Goal: Transaction & Acquisition: Obtain resource

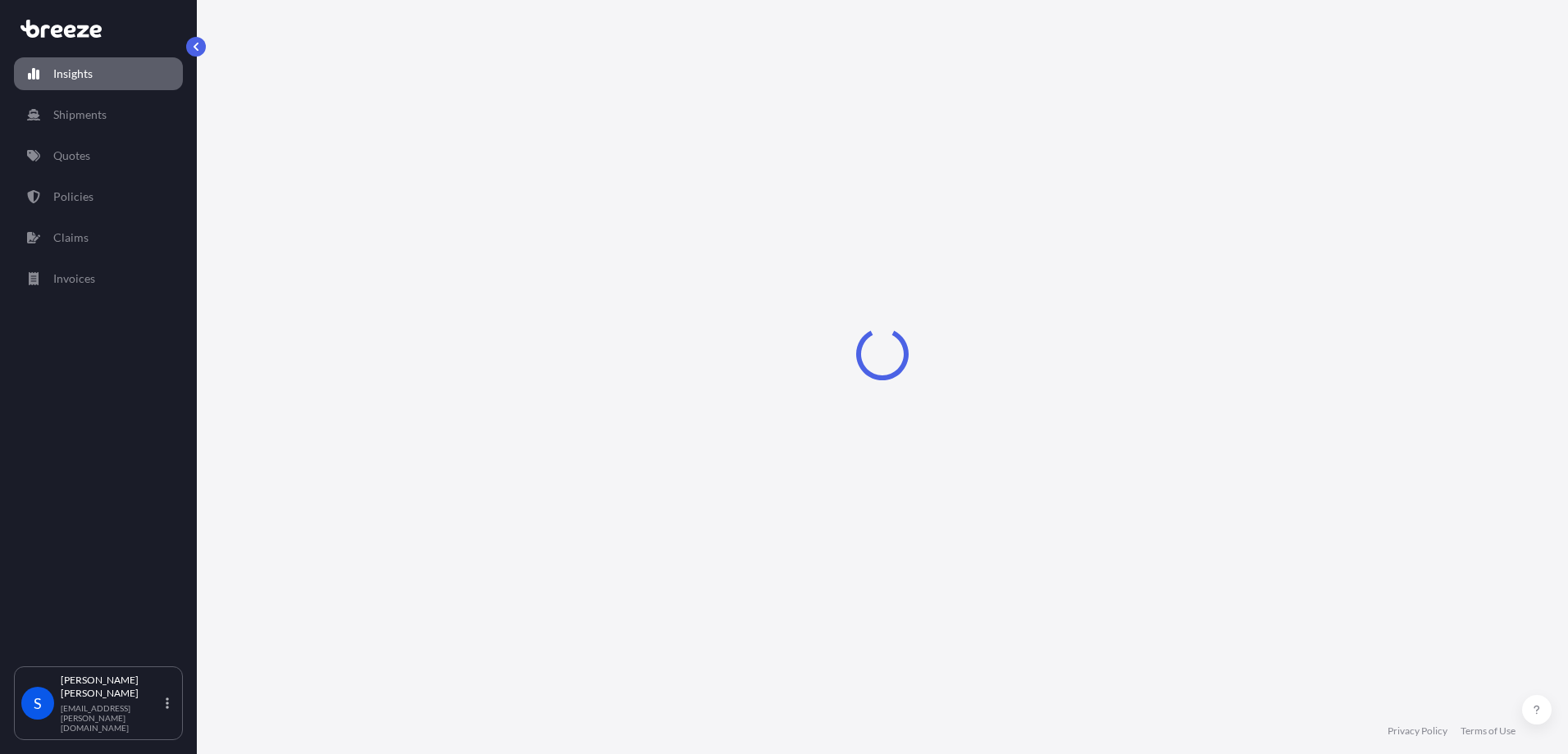
select select "2025"
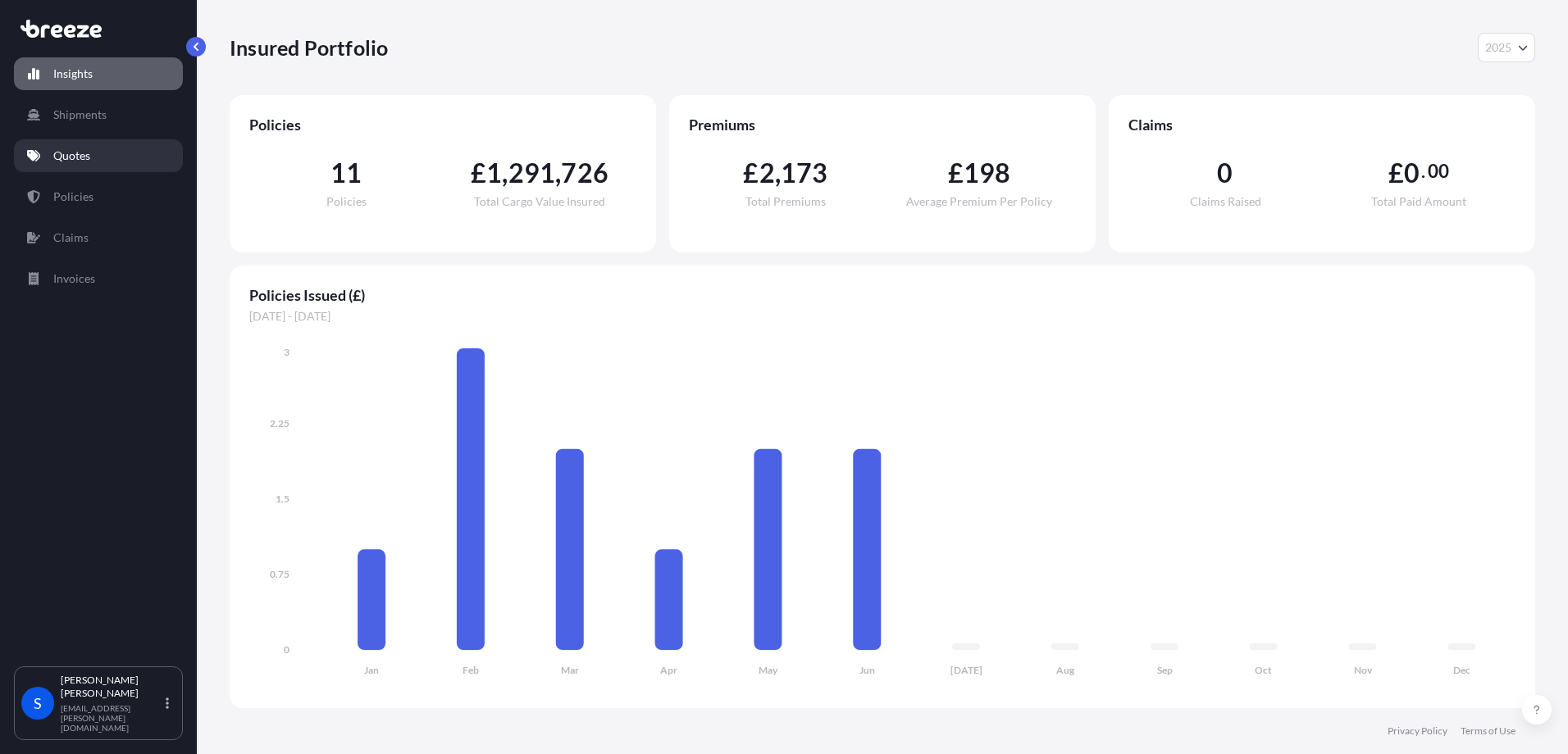
click at [71, 150] on p "Quotes" at bounding box center [71, 155] width 37 height 16
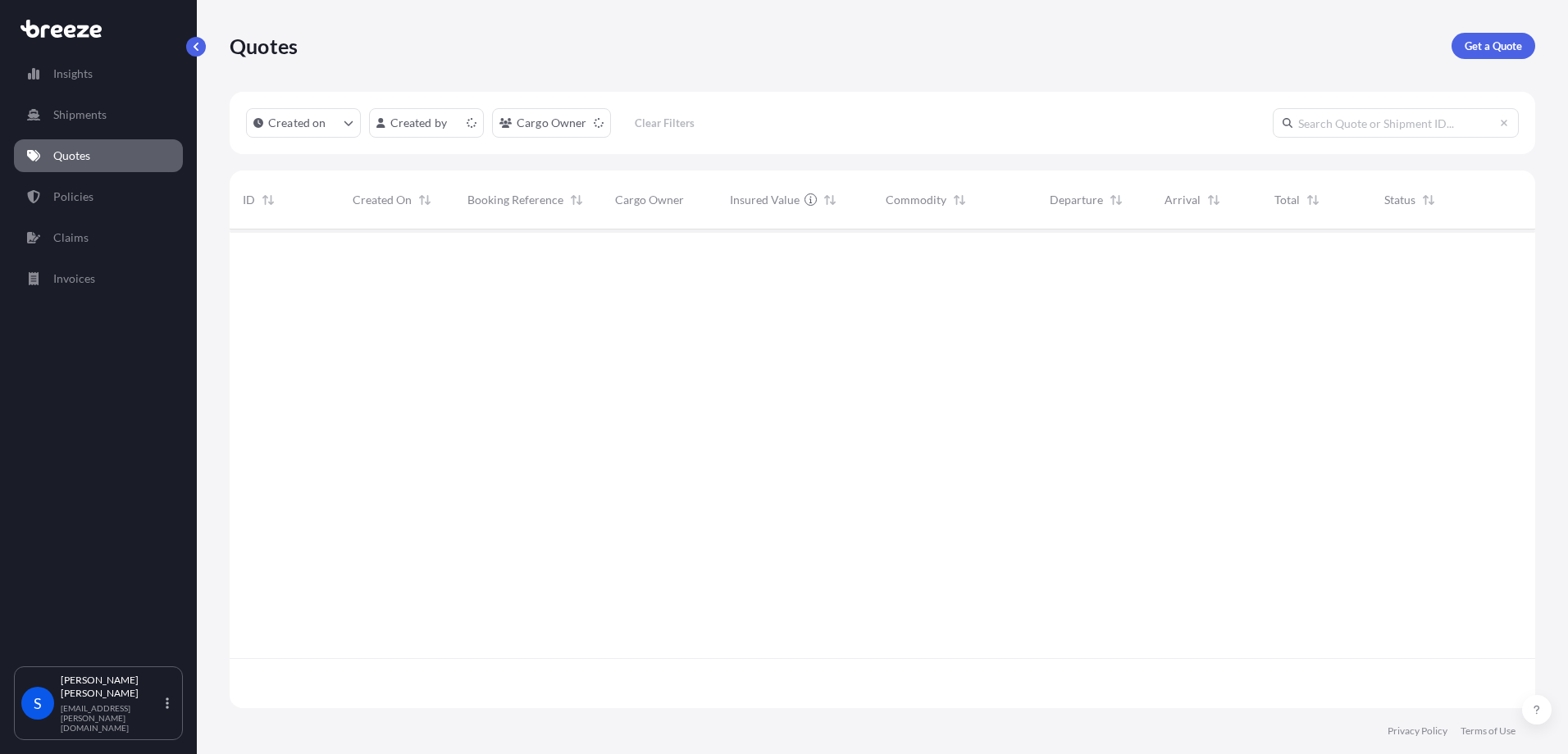
scroll to position [476, 1293]
click at [1488, 44] on p "Get a Quote" at bounding box center [1492, 45] width 58 height 16
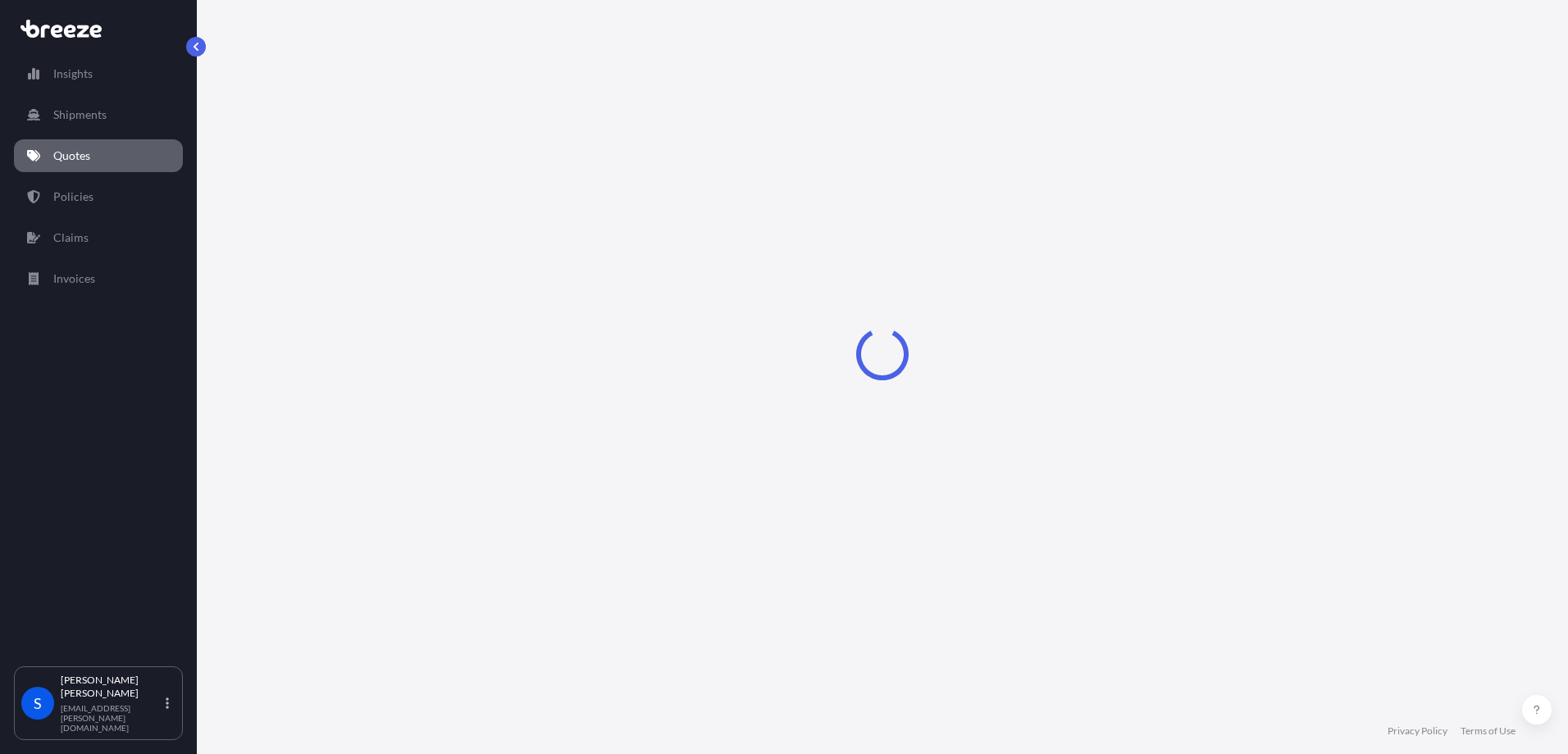
select select "Sea"
select select "1"
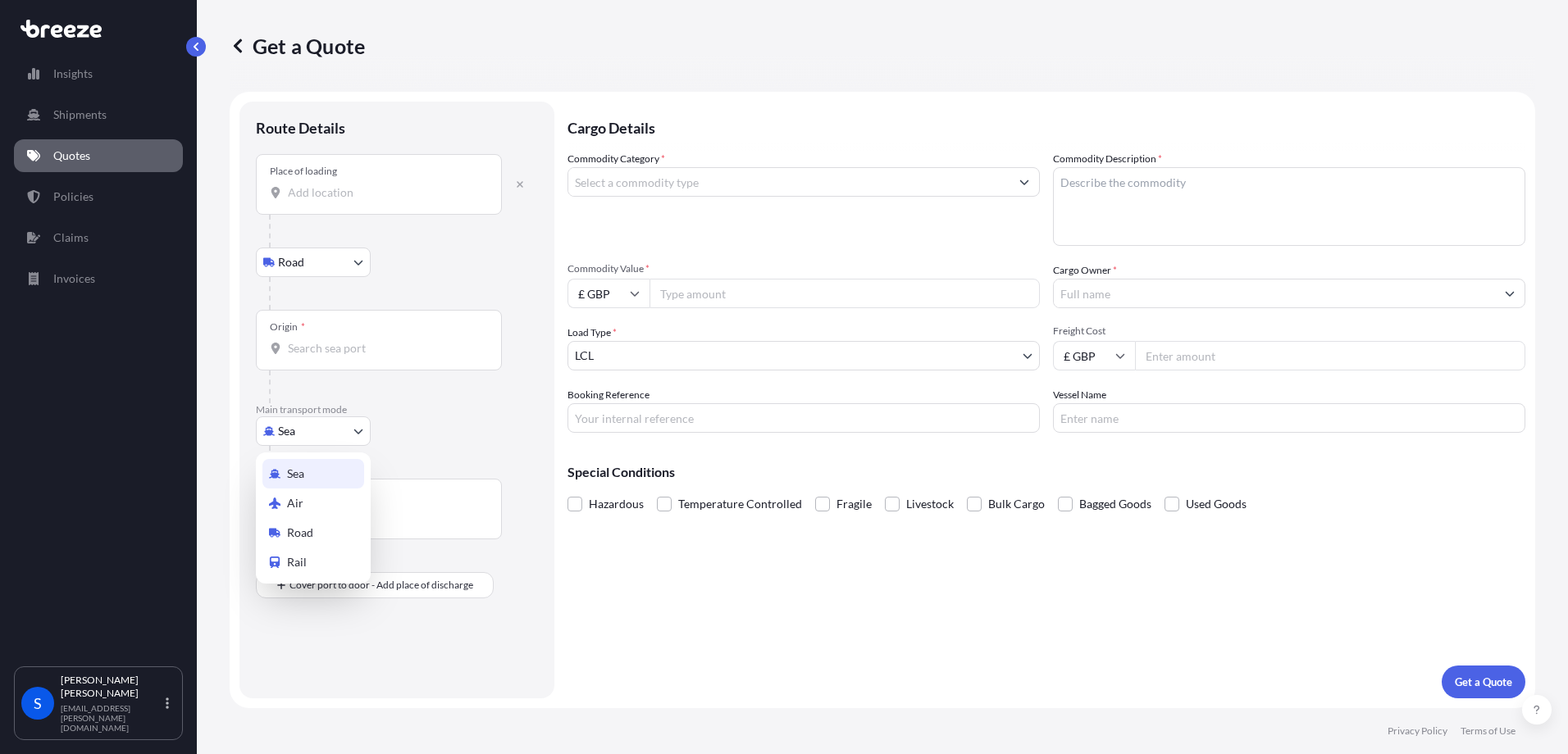
click at [291, 433] on body "Insights Shipments Quotes Policies Claims Invoices S [PERSON_NAME] [PERSON_NAME…" at bounding box center [784, 377] width 1568 height 754
click at [295, 496] on span "Air" at bounding box center [295, 503] width 16 height 16
select select "Air"
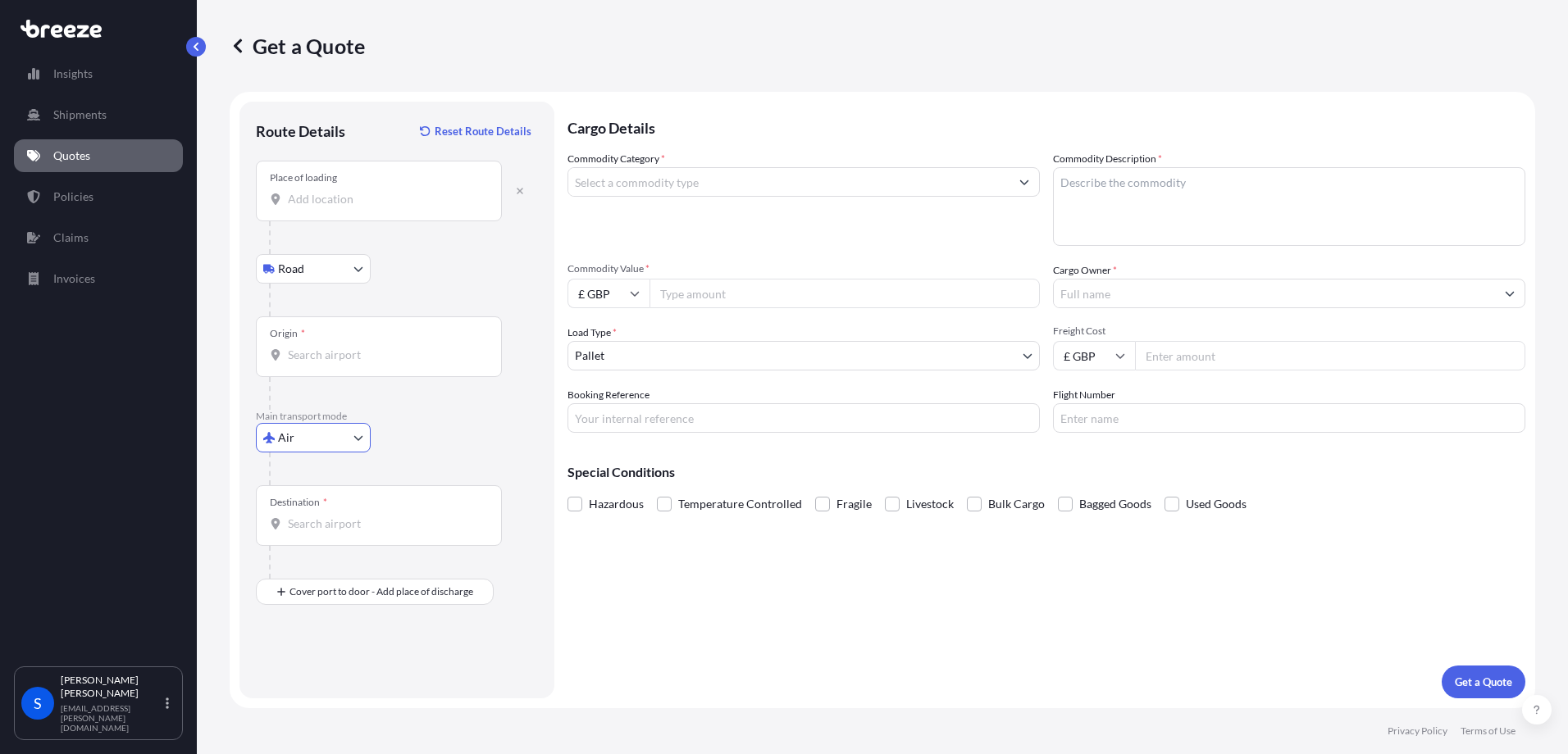
click at [334, 211] on div "Place of loading" at bounding box center [379, 191] width 246 height 60
click at [334, 208] on input "Place of loading" at bounding box center [384, 198] width 194 height 16
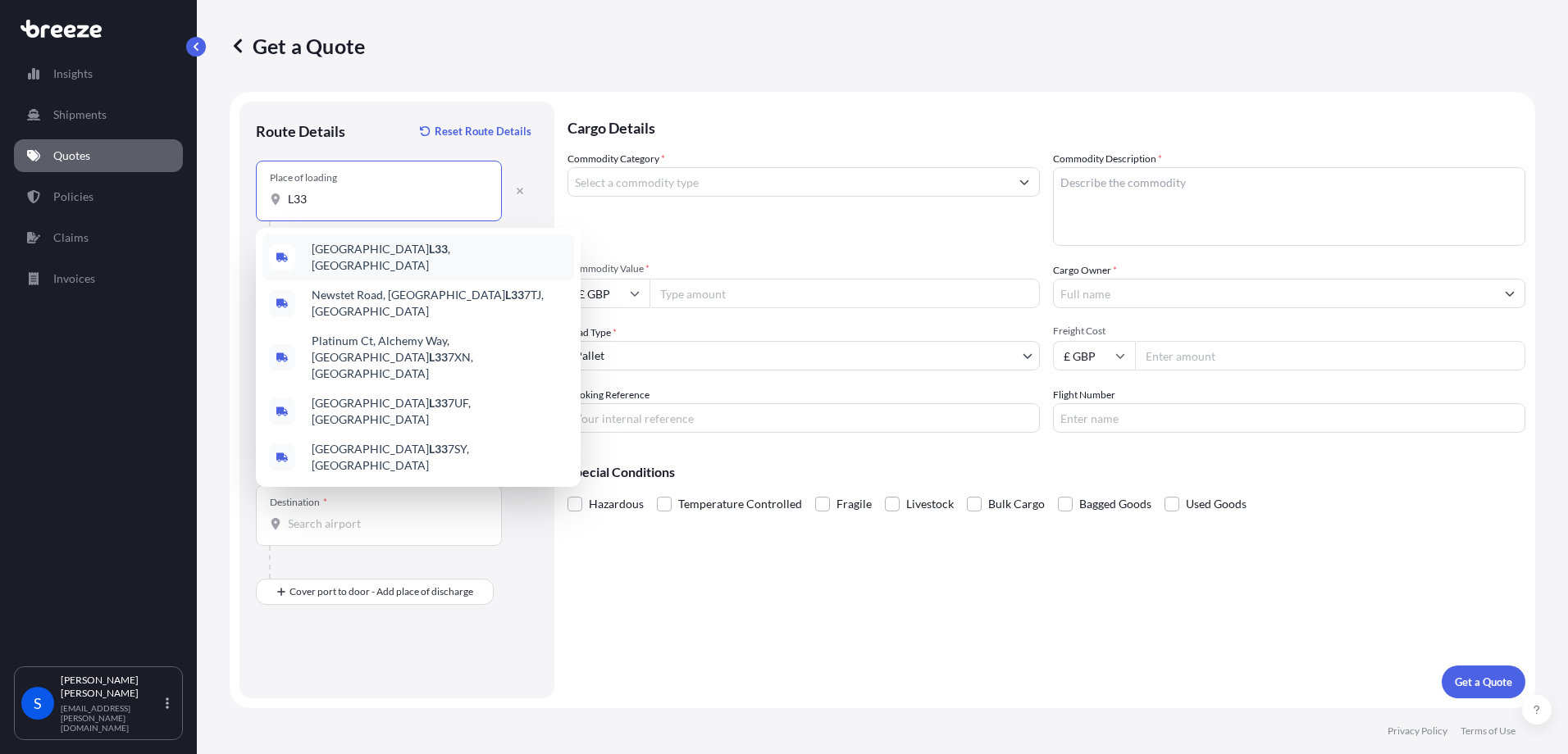
click at [344, 265] on div "Liverpool L33 , [GEOGRAPHIC_DATA]" at bounding box center [418, 257] width 312 height 46
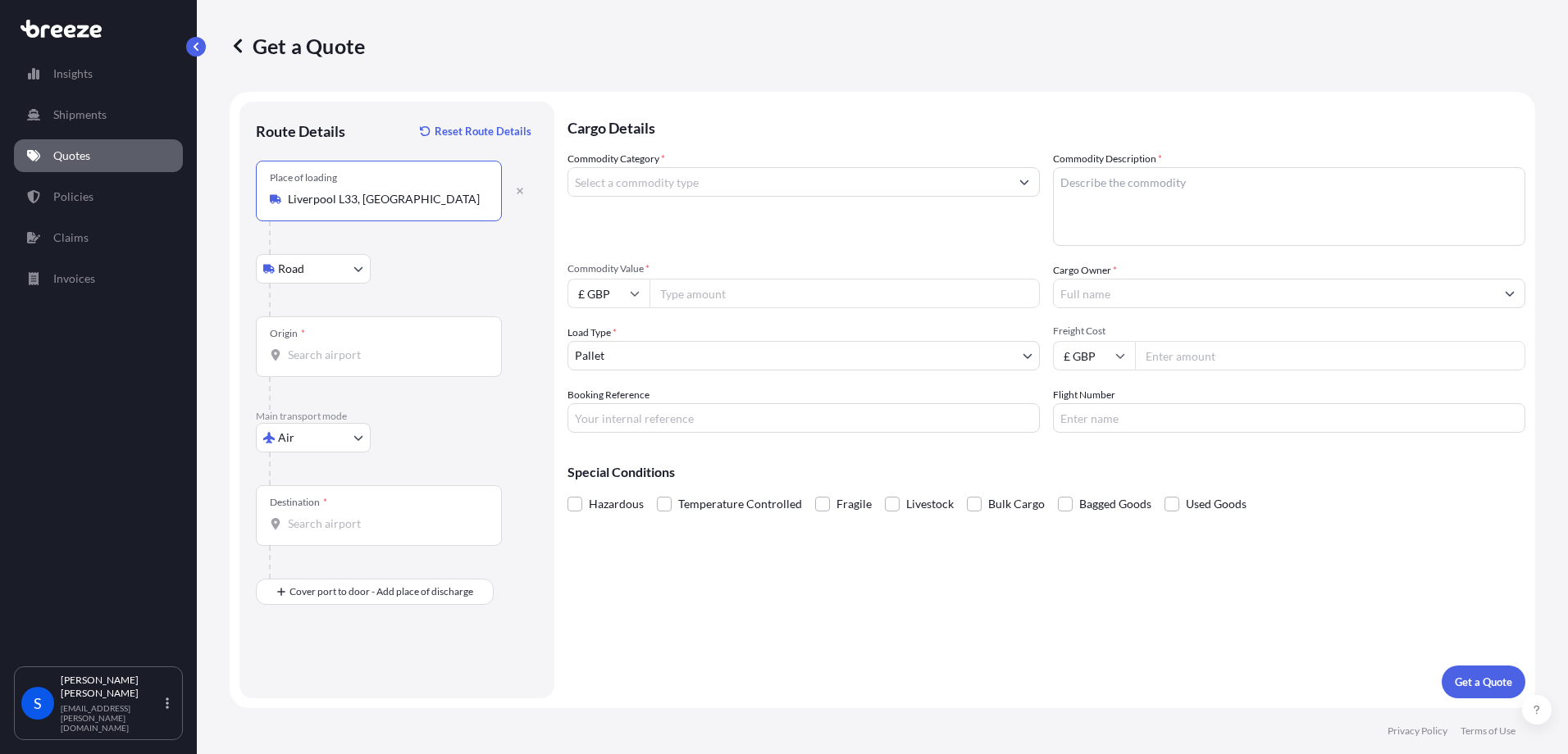
type input "Liverpool L33, [GEOGRAPHIC_DATA]"
click at [327, 350] on input "Origin *" at bounding box center [384, 354] width 194 height 16
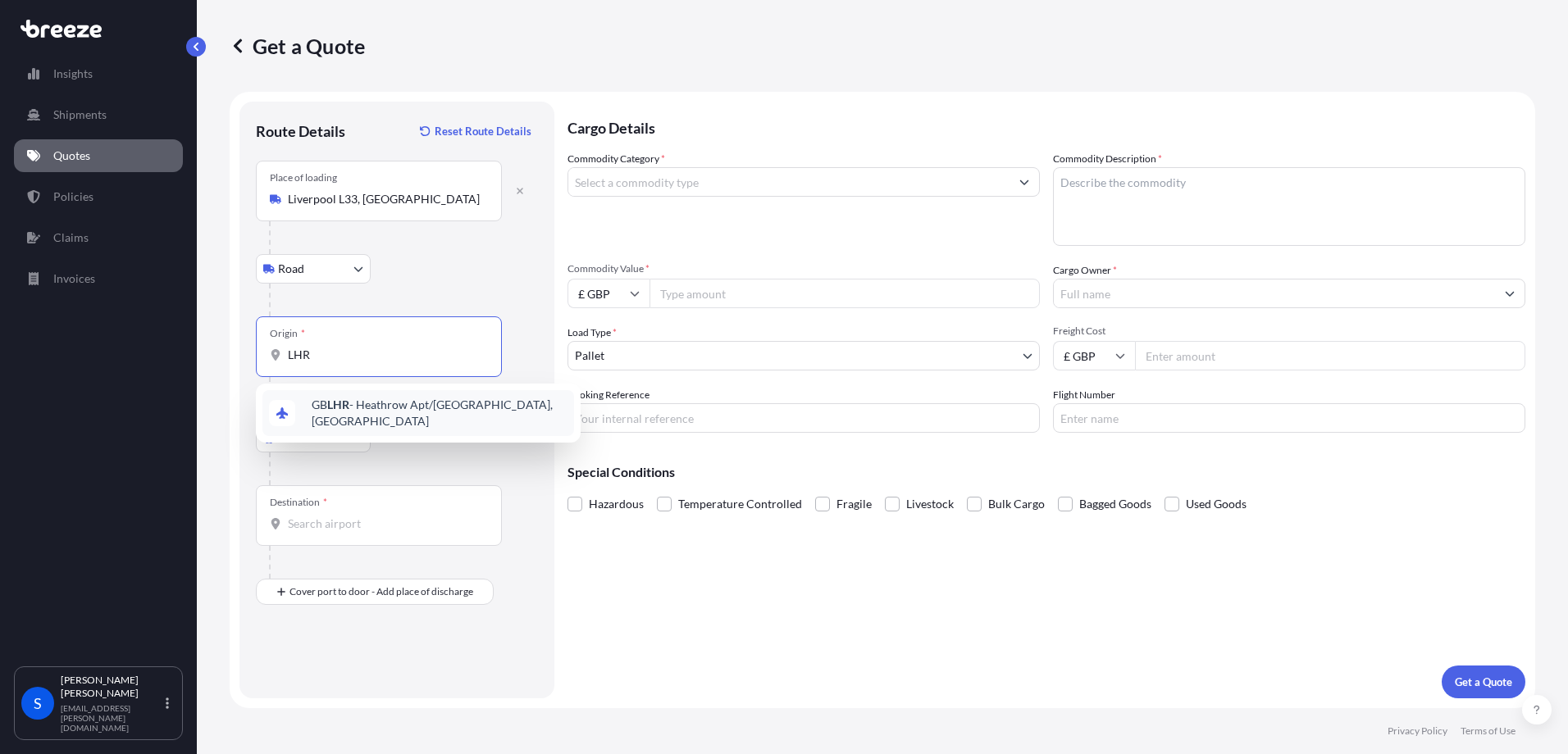
click at [324, 407] on span "GB LHR - Heathrow Apt/[GEOGRAPHIC_DATA], [GEOGRAPHIC_DATA]" at bounding box center [439, 412] width 256 height 33
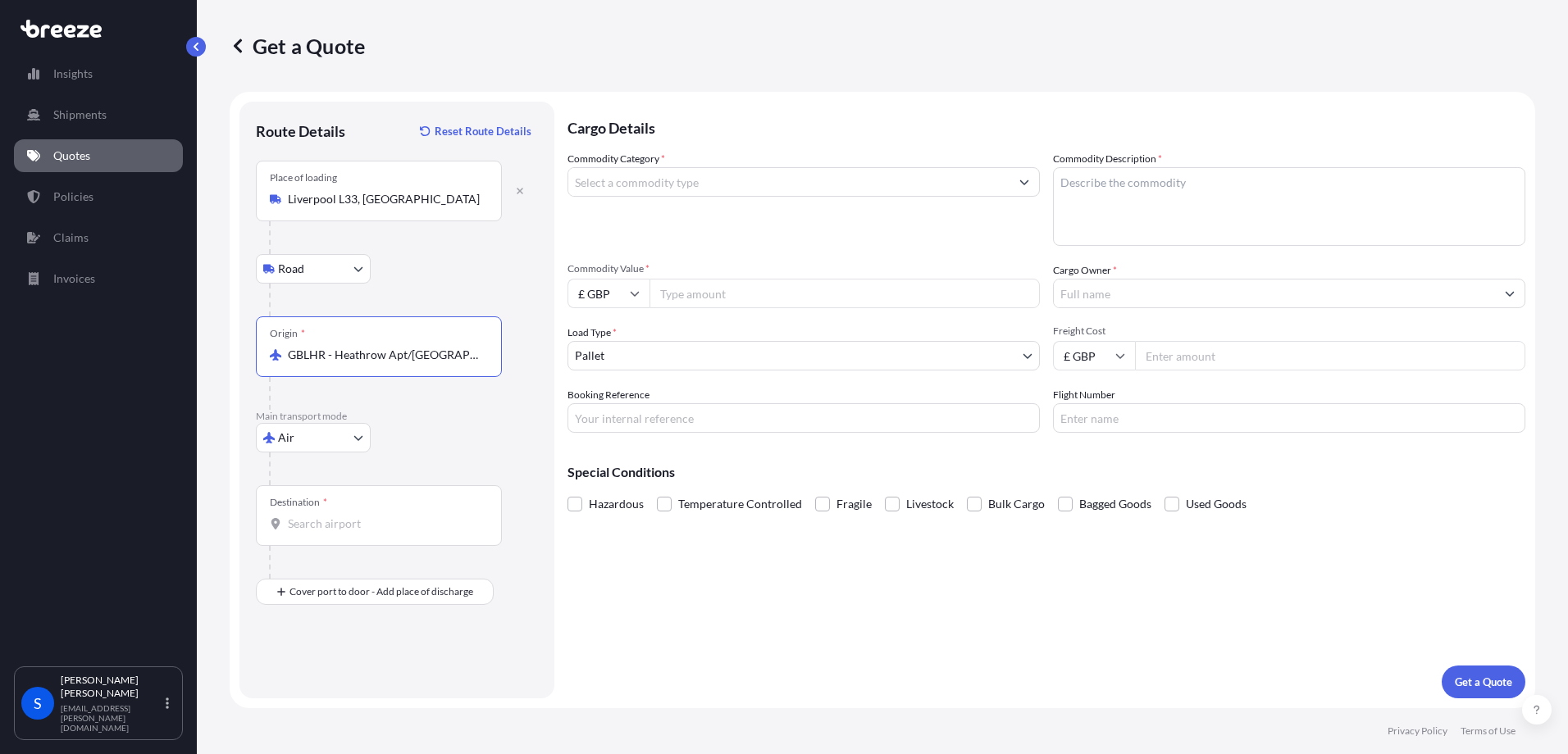
type input "GBLHR - Heathrow Apt/[GEOGRAPHIC_DATA], [GEOGRAPHIC_DATA]"
click at [329, 524] on input "Destination *" at bounding box center [384, 523] width 194 height 16
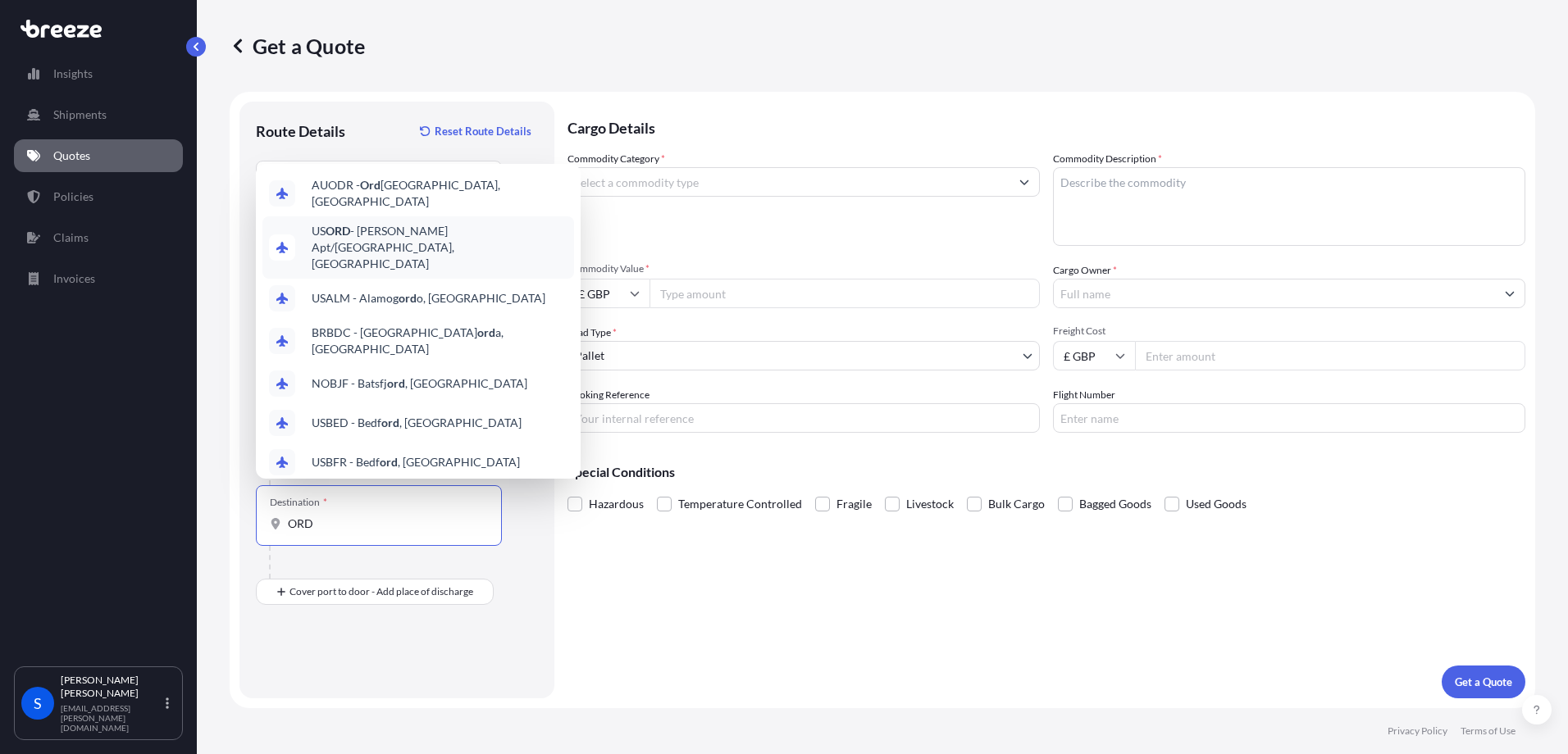
click at [391, 228] on span "US [PERSON_NAME] Apt/[GEOGRAPHIC_DATA], [GEOGRAPHIC_DATA]" at bounding box center [439, 247] width 256 height 49
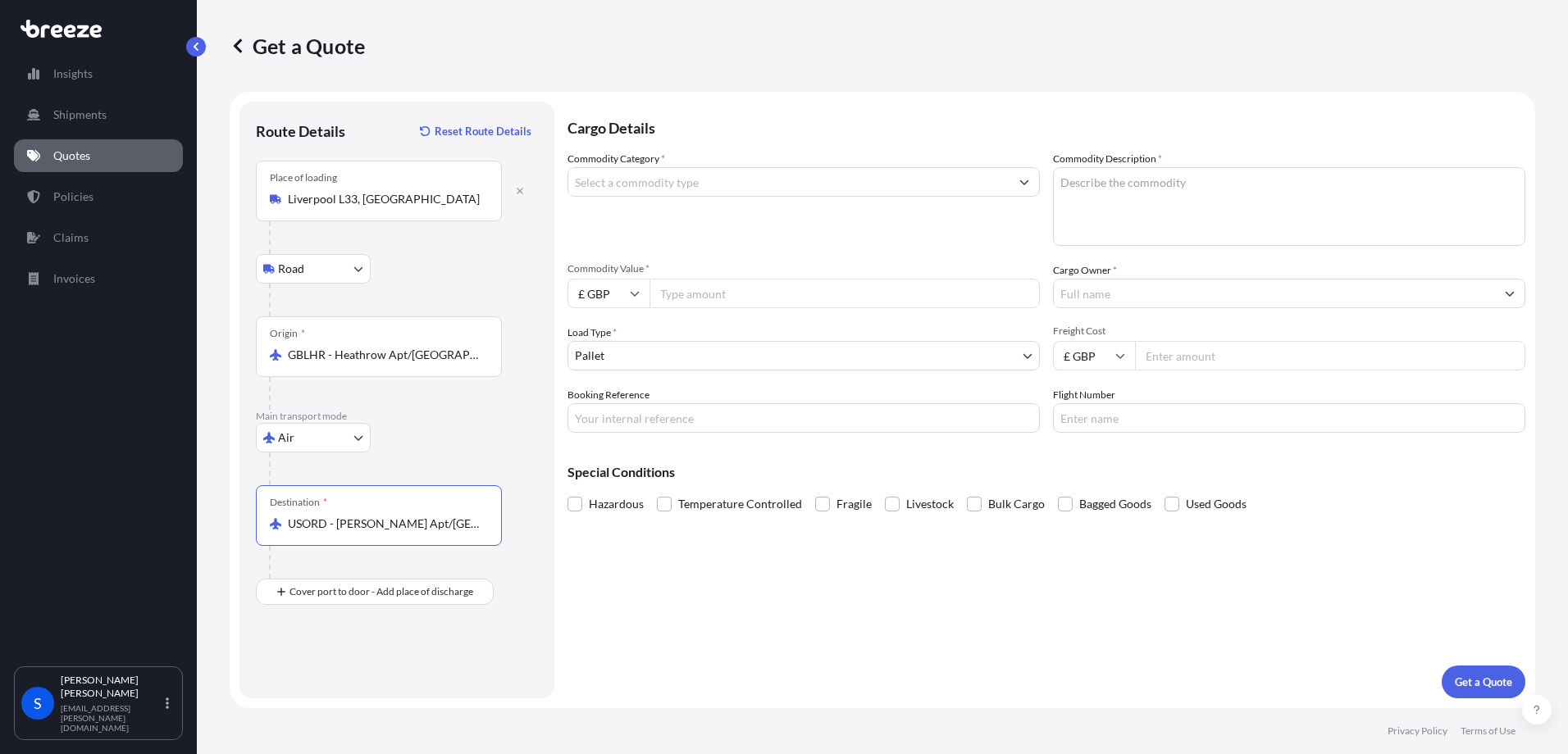
type input "USORD - [PERSON_NAME] Apt/[GEOGRAPHIC_DATA], [GEOGRAPHIC_DATA]"
click at [654, 177] on input "Commodity Category *" at bounding box center [788, 181] width 441 height 29
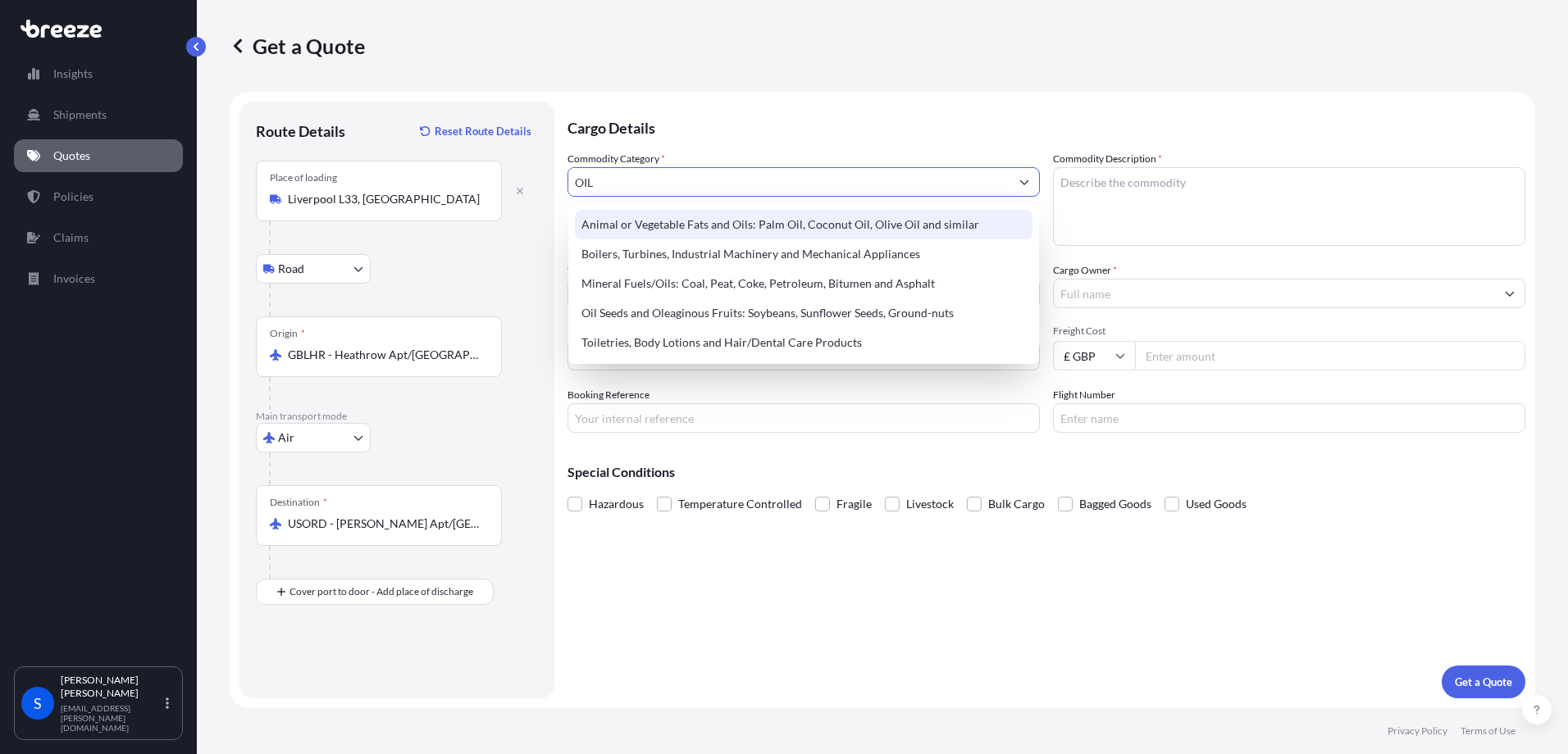
drag, startPoint x: 653, startPoint y: 176, endPoint x: 542, endPoint y: 171, distance: 111.1
click at [542, 171] on form "Route Details Reset Route Details Place of loading [GEOGRAPHIC_DATA] Road Road …" at bounding box center [882, 399] width 1306 height 616
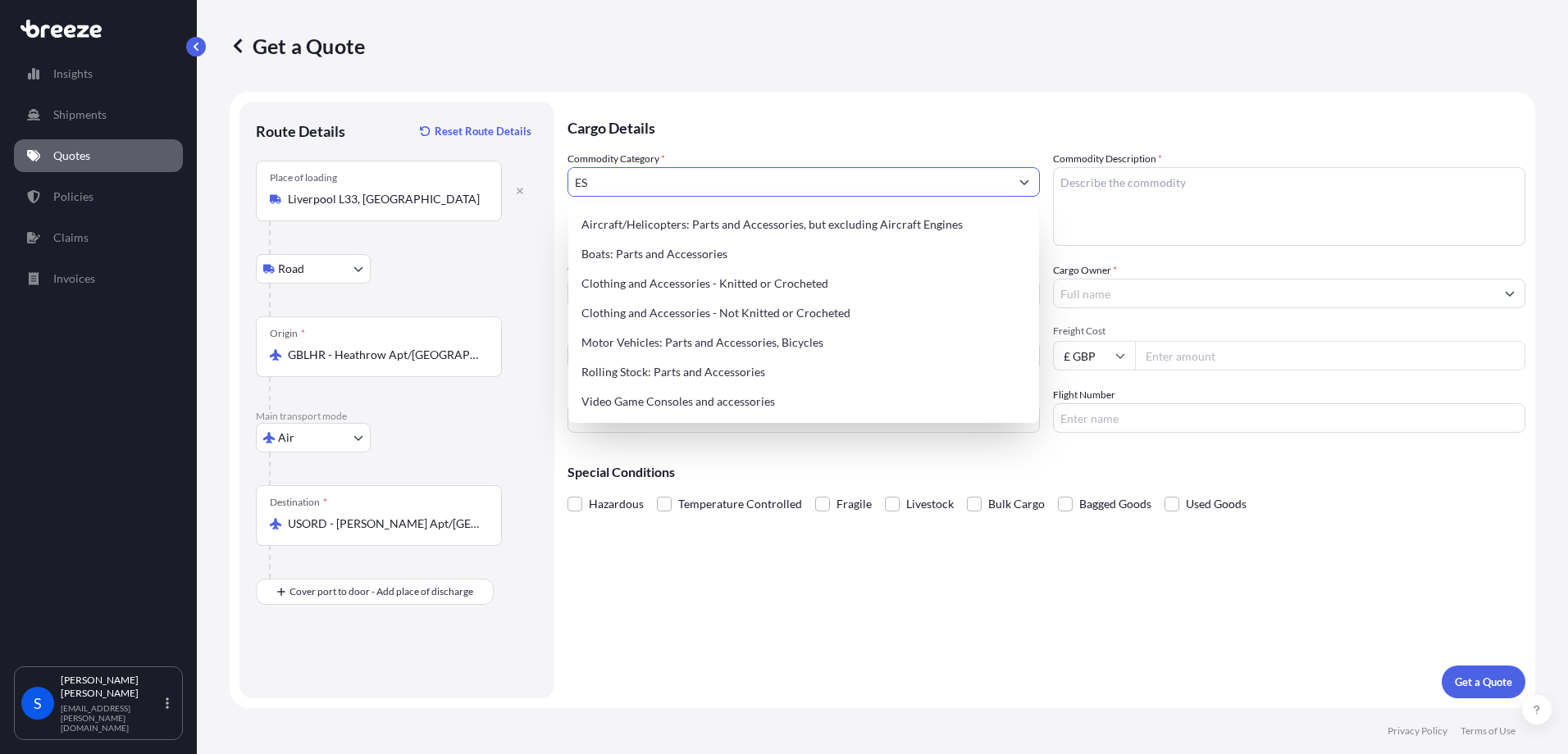
type input "E"
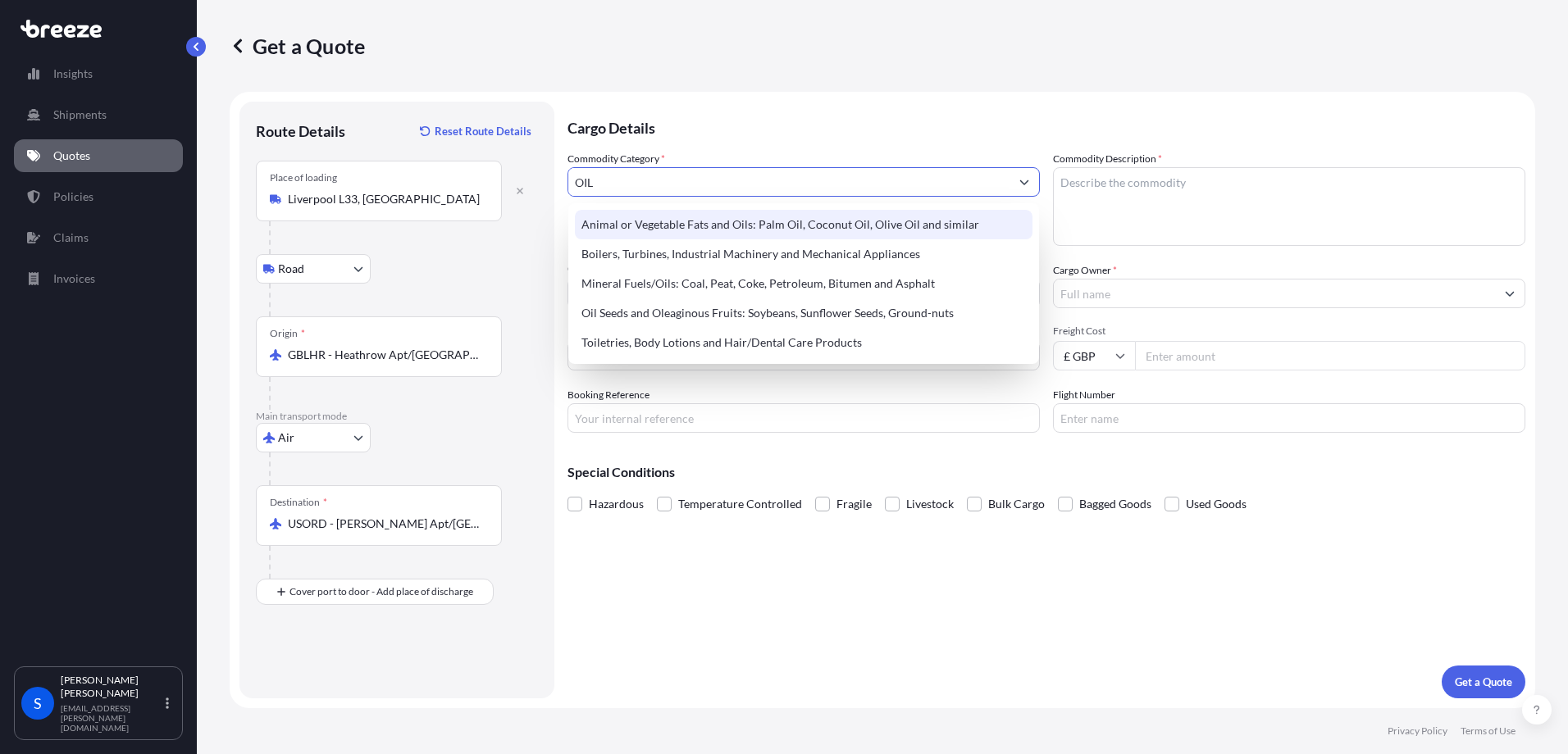
drag, startPoint x: 633, startPoint y: 177, endPoint x: 521, endPoint y: 176, distance: 112.0
click at [521, 176] on form "Route Details Reset Route Details Place of loading [GEOGRAPHIC_DATA] Road Road …" at bounding box center [882, 399] width 1306 height 616
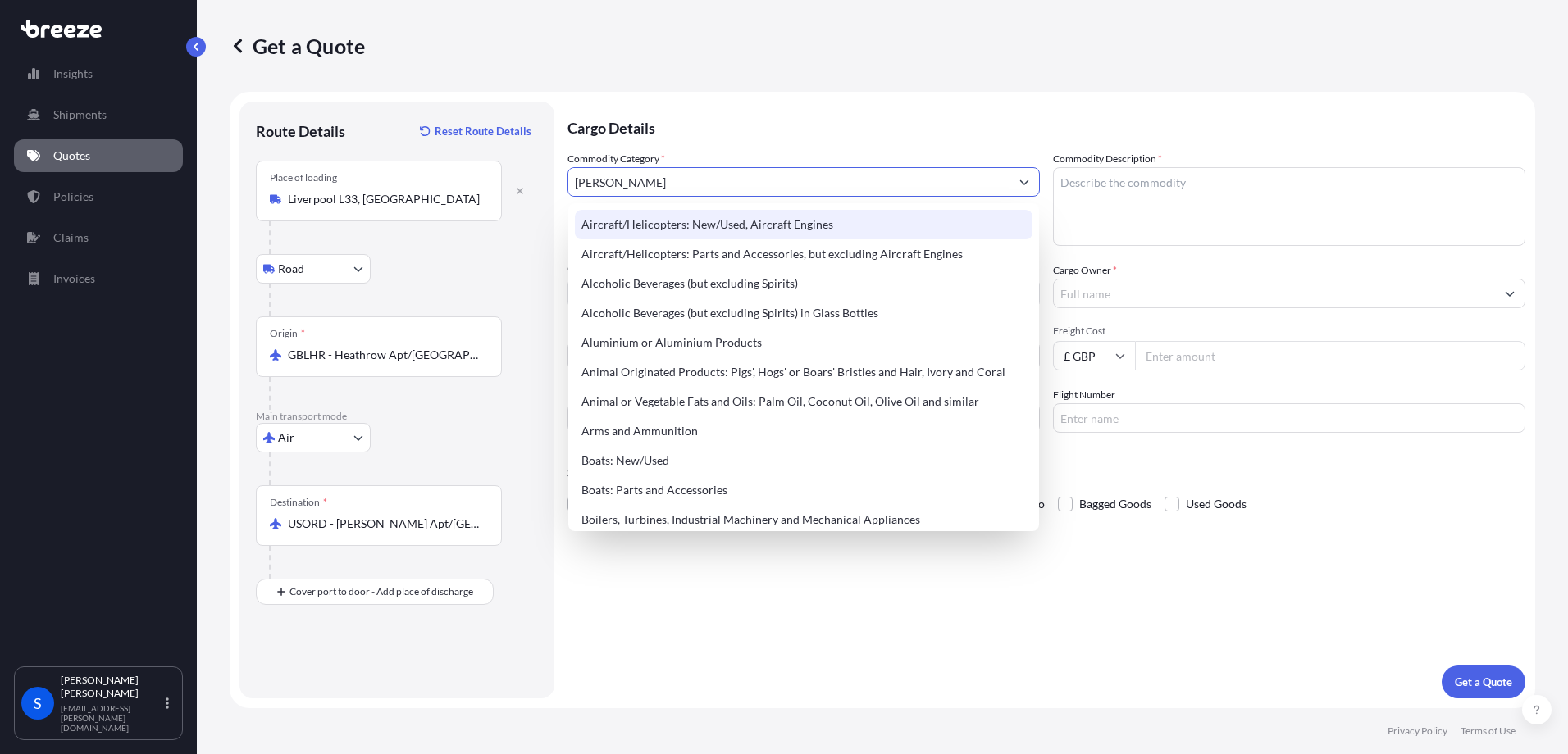
drag, startPoint x: 649, startPoint y: 175, endPoint x: 441, endPoint y: 186, distance: 208.3
click at [441, 186] on form "Route Details Reset Route Details Place of loading [GEOGRAPHIC_DATA] Road Road …" at bounding box center [882, 399] width 1306 height 616
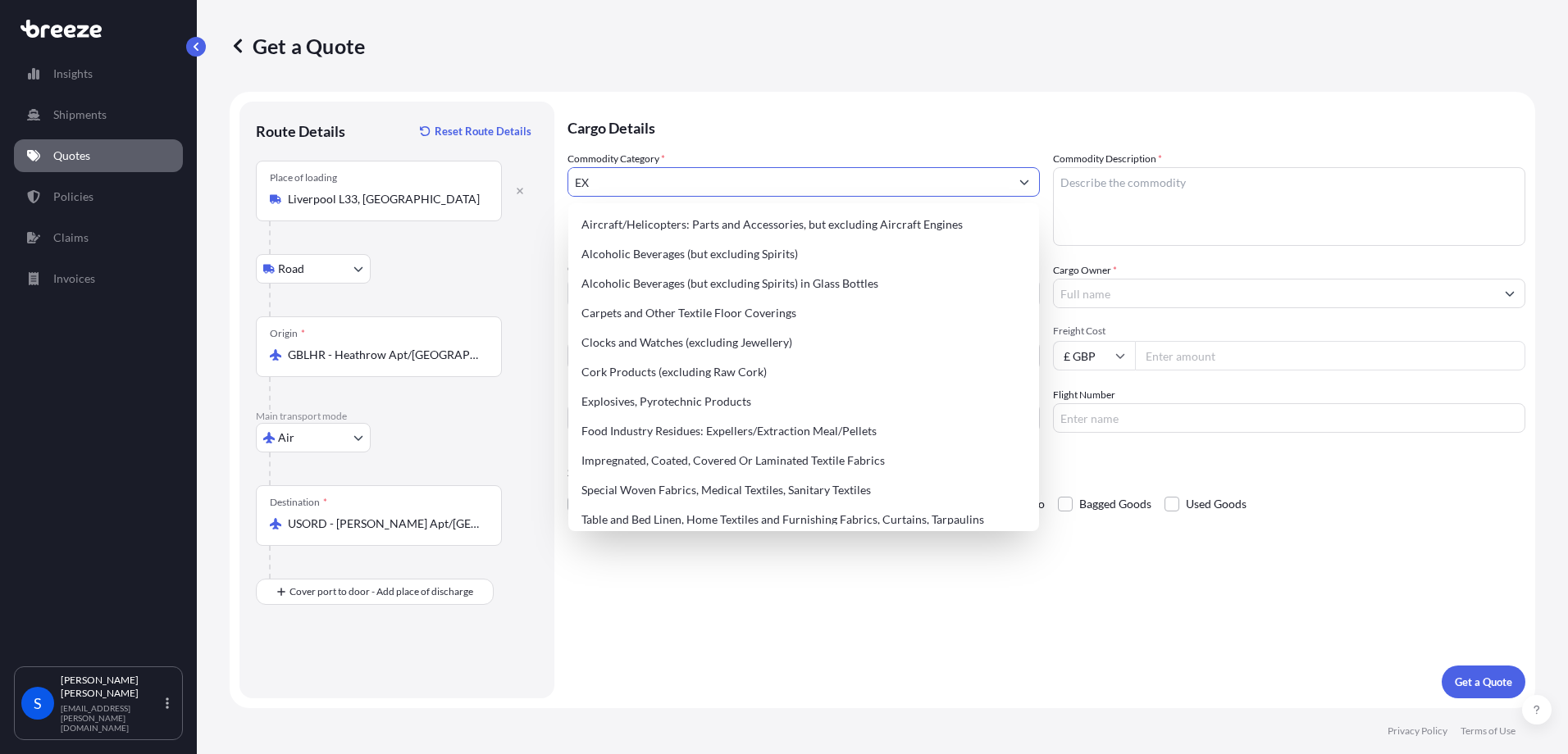
type input "E"
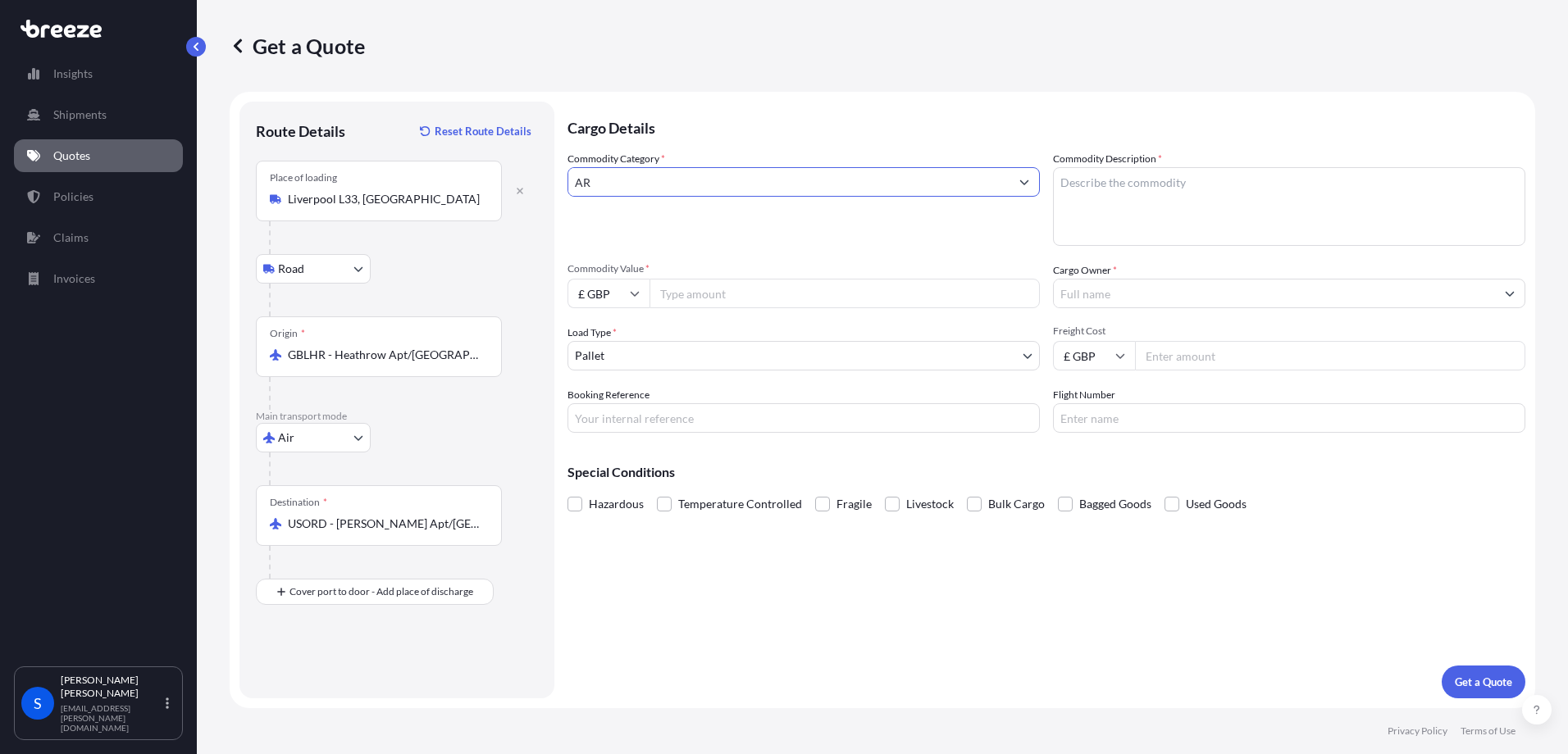
type input "A"
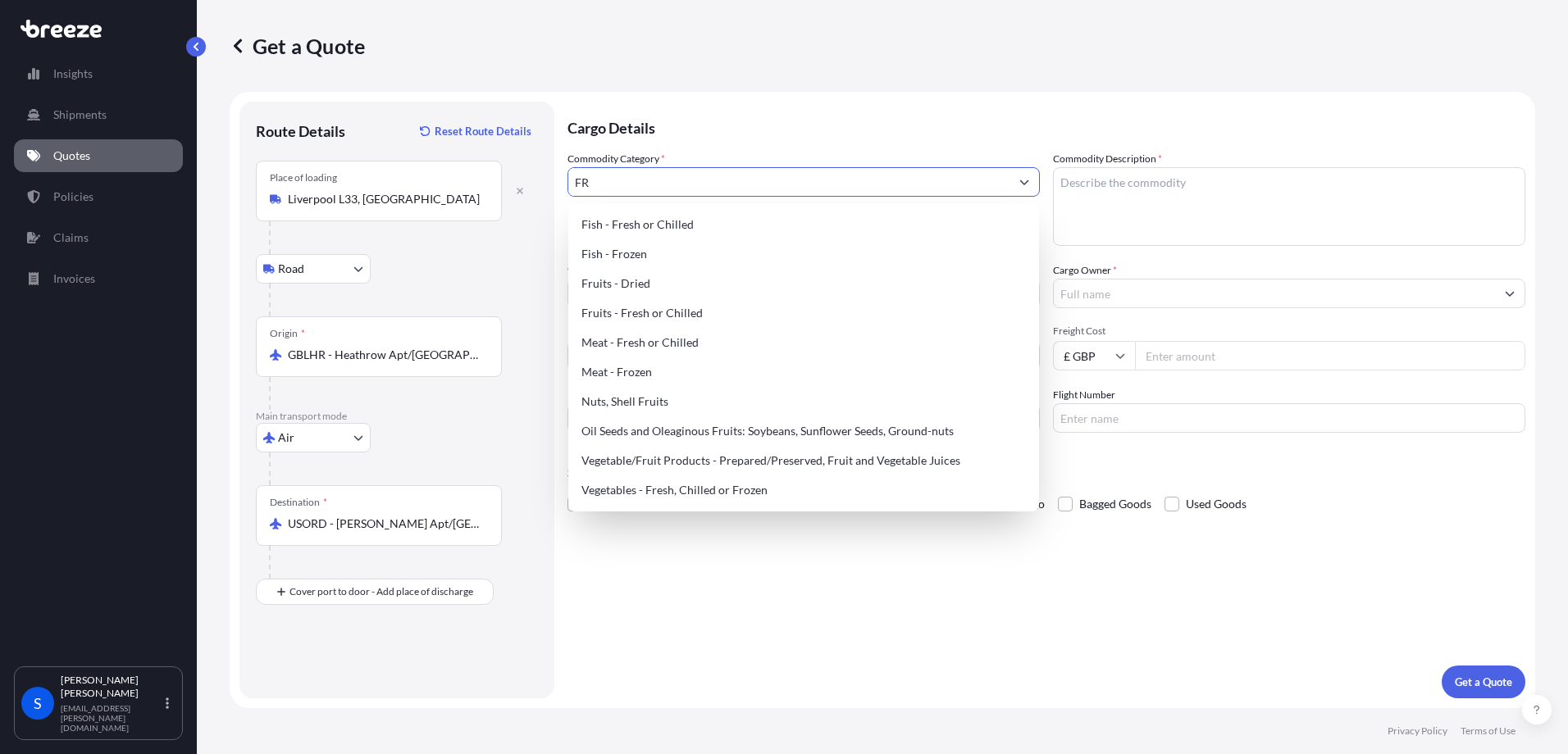
type input "F"
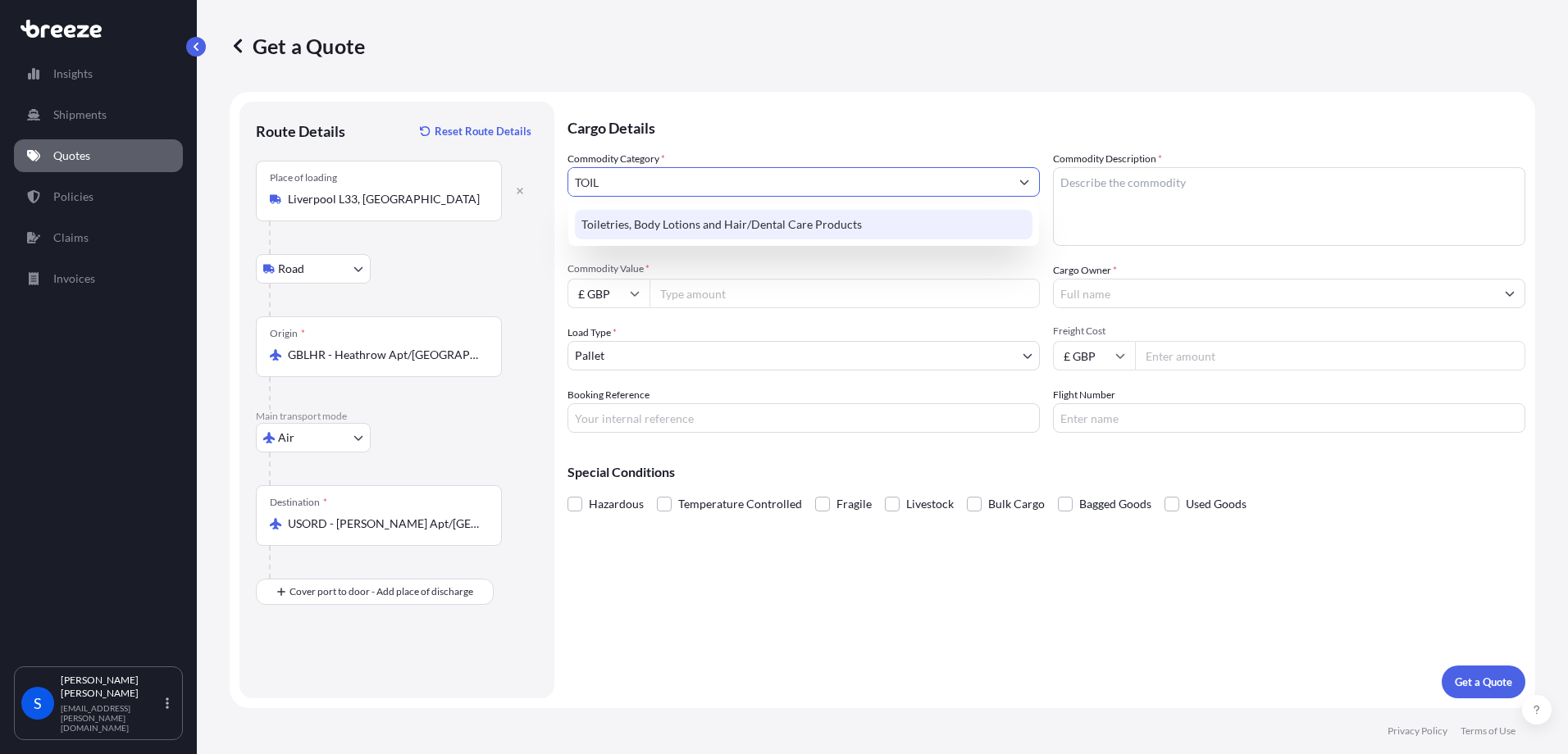
click at [592, 226] on div "Toiletries, Body Lotions and Hair/Dental Care Products" at bounding box center [803, 224] width 458 height 29
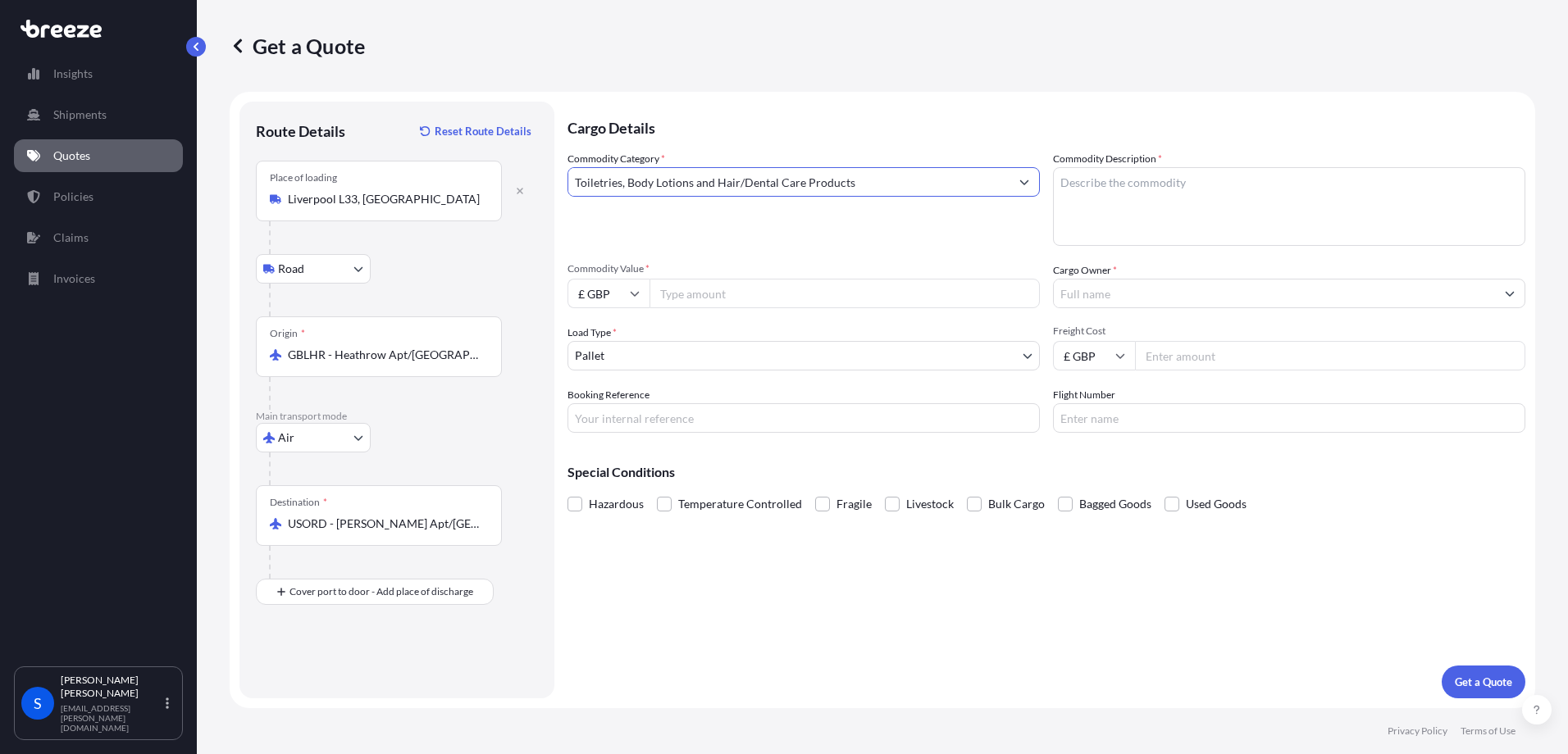
type input "Toiletries, Body Lotions and Hair/Dental Care Products"
click at [1172, 188] on textarea "Commodity Description *" at bounding box center [1289, 206] width 472 height 78
type textarea "ESSENTIAL OILS"
type input "74550"
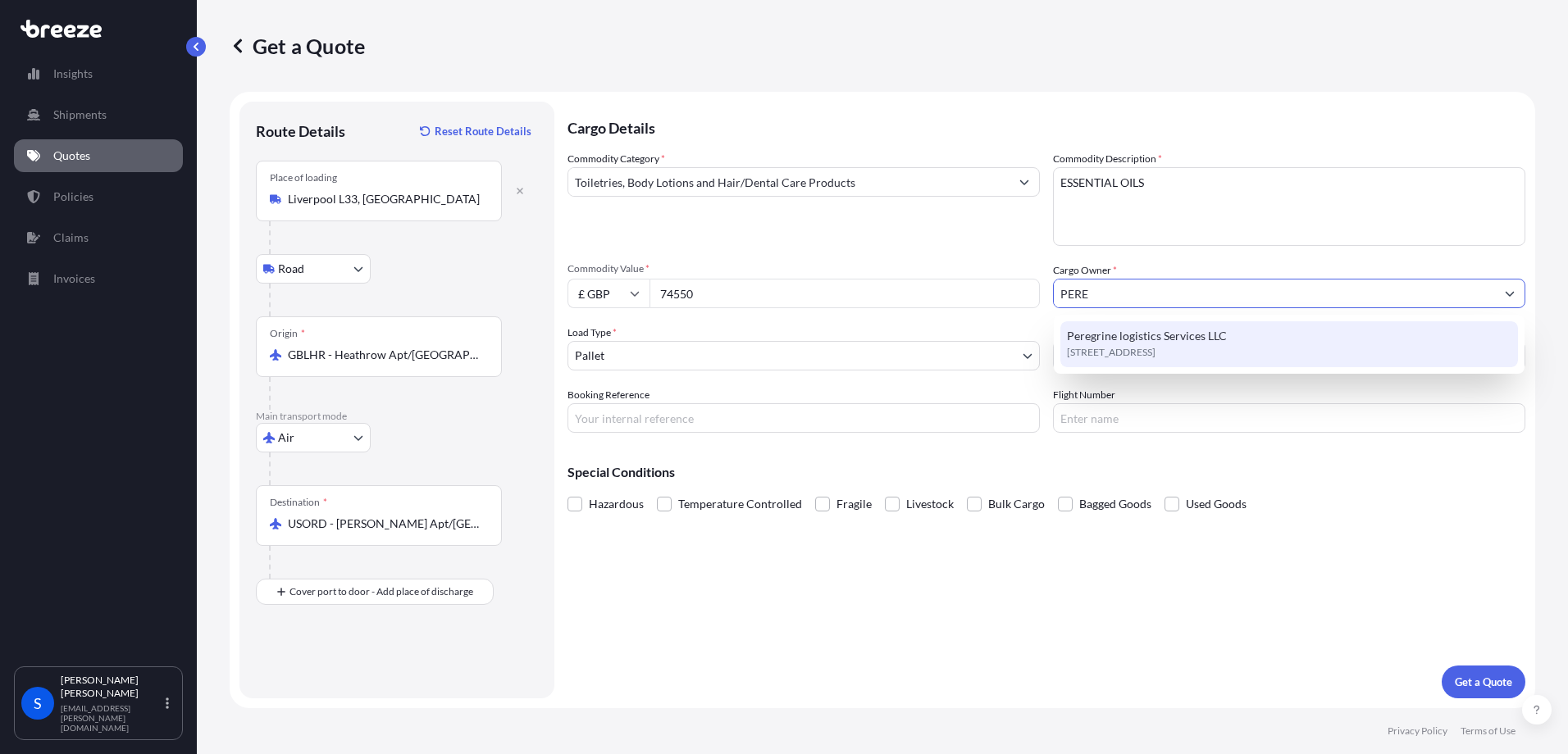
click at [1113, 346] on span "[STREET_ADDRESS]" at bounding box center [1111, 352] width 89 height 16
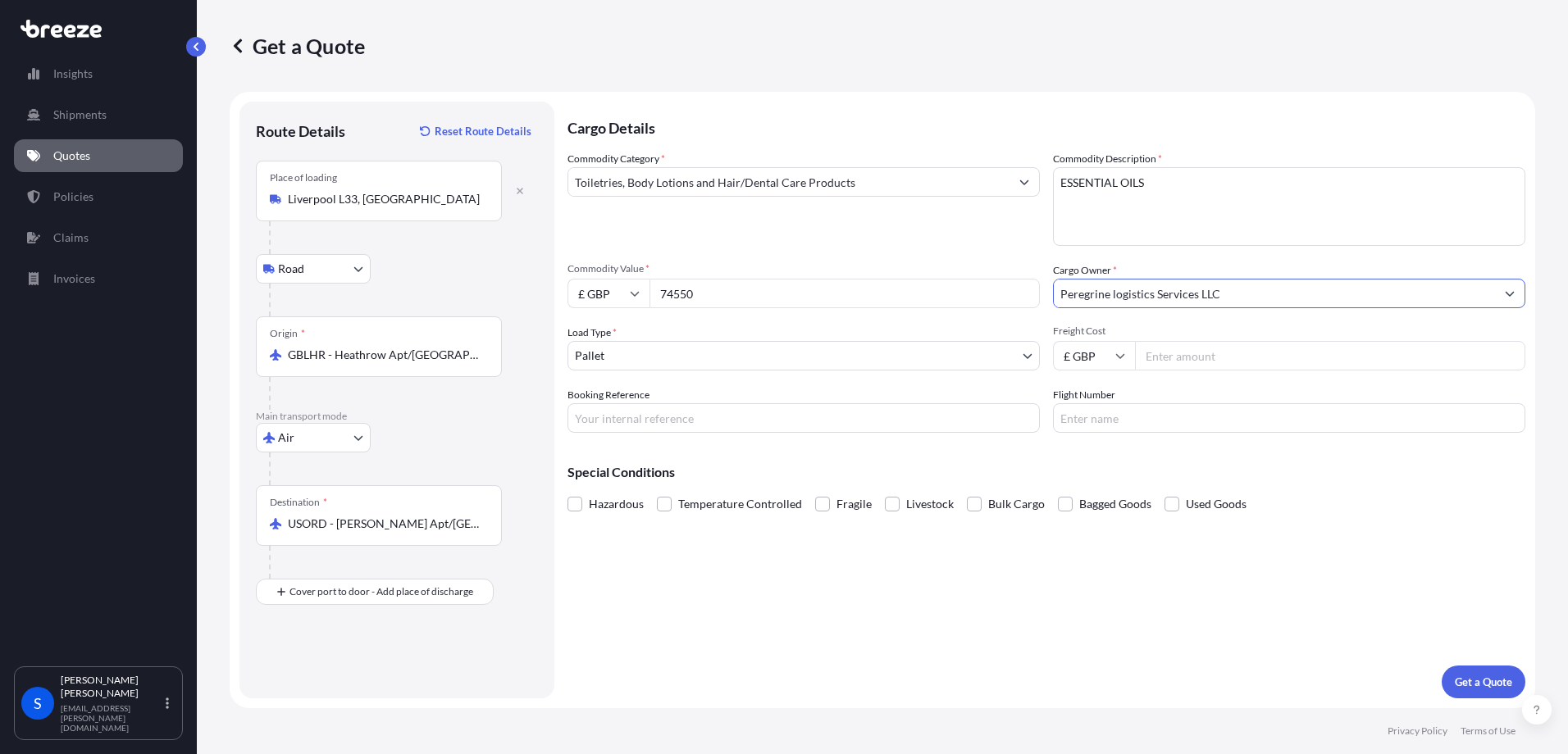
type input "Peregrine logistics Services LLC"
click at [1183, 360] on input "Freight Cost" at bounding box center [1329, 355] width 390 height 29
click at [1193, 358] on input "Freight Cost" at bounding box center [1329, 355] width 390 height 29
type input "3479"
click at [728, 421] on input "Booking Reference" at bounding box center [803, 417] width 472 height 29
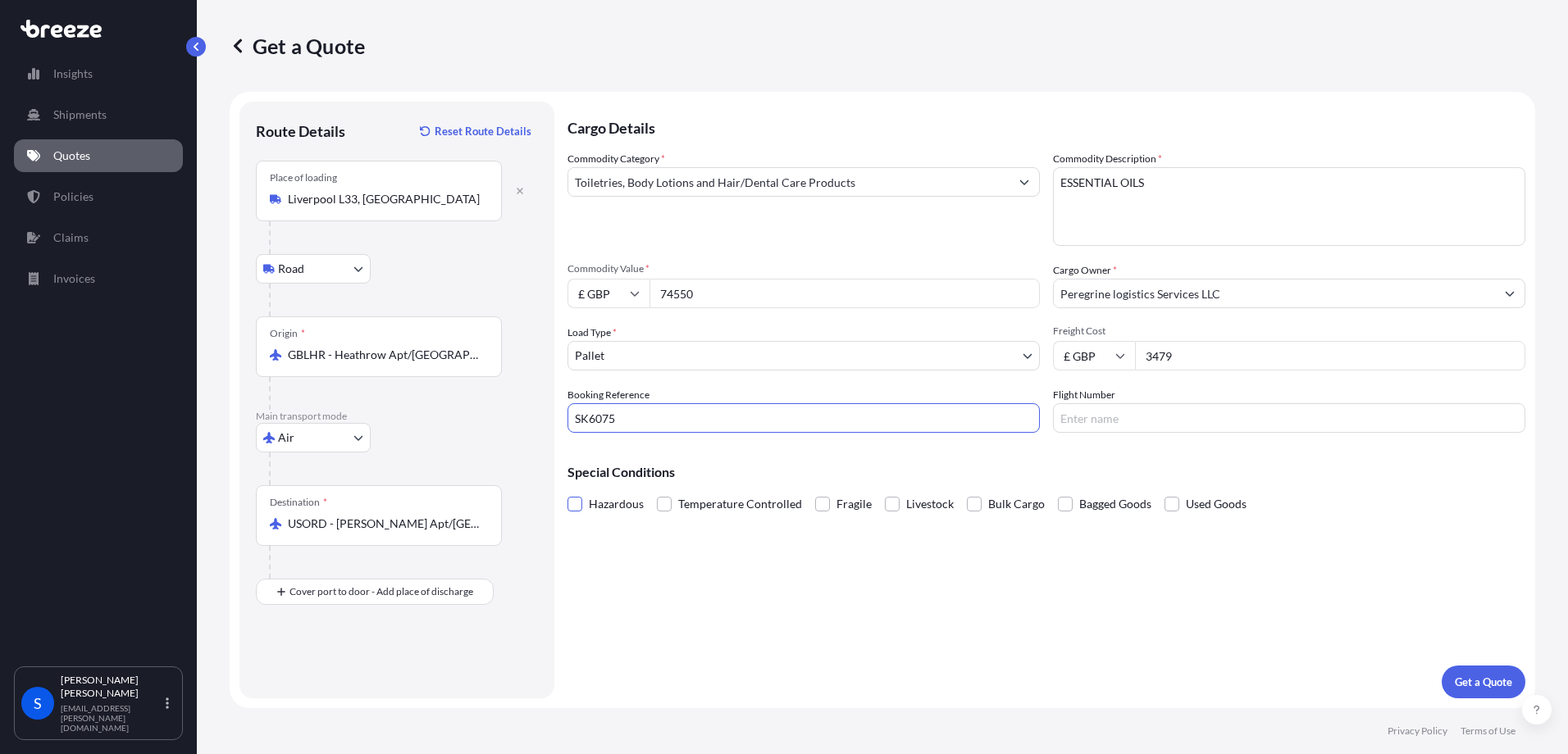
type input "SK6075"
click at [575, 504] on span at bounding box center [575, 504] width 15 height 15
click at [567, 492] on input "Hazardous" at bounding box center [567, 492] width 0 height 0
click at [1467, 684] on p "Get a Quote" at bounding box center [1483, 681] width 58 height 16
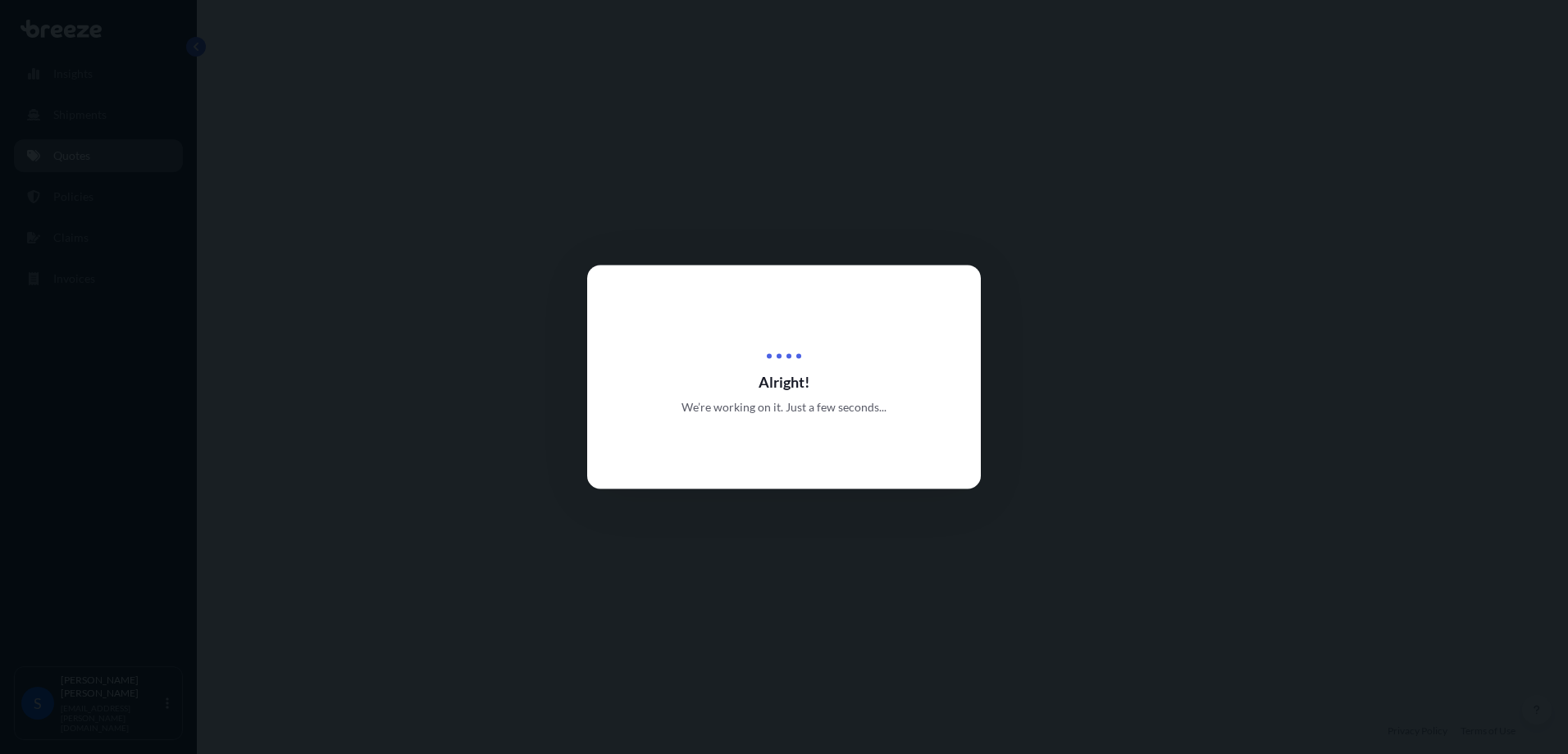
select select "Road"
select select "Air"
select select "1"
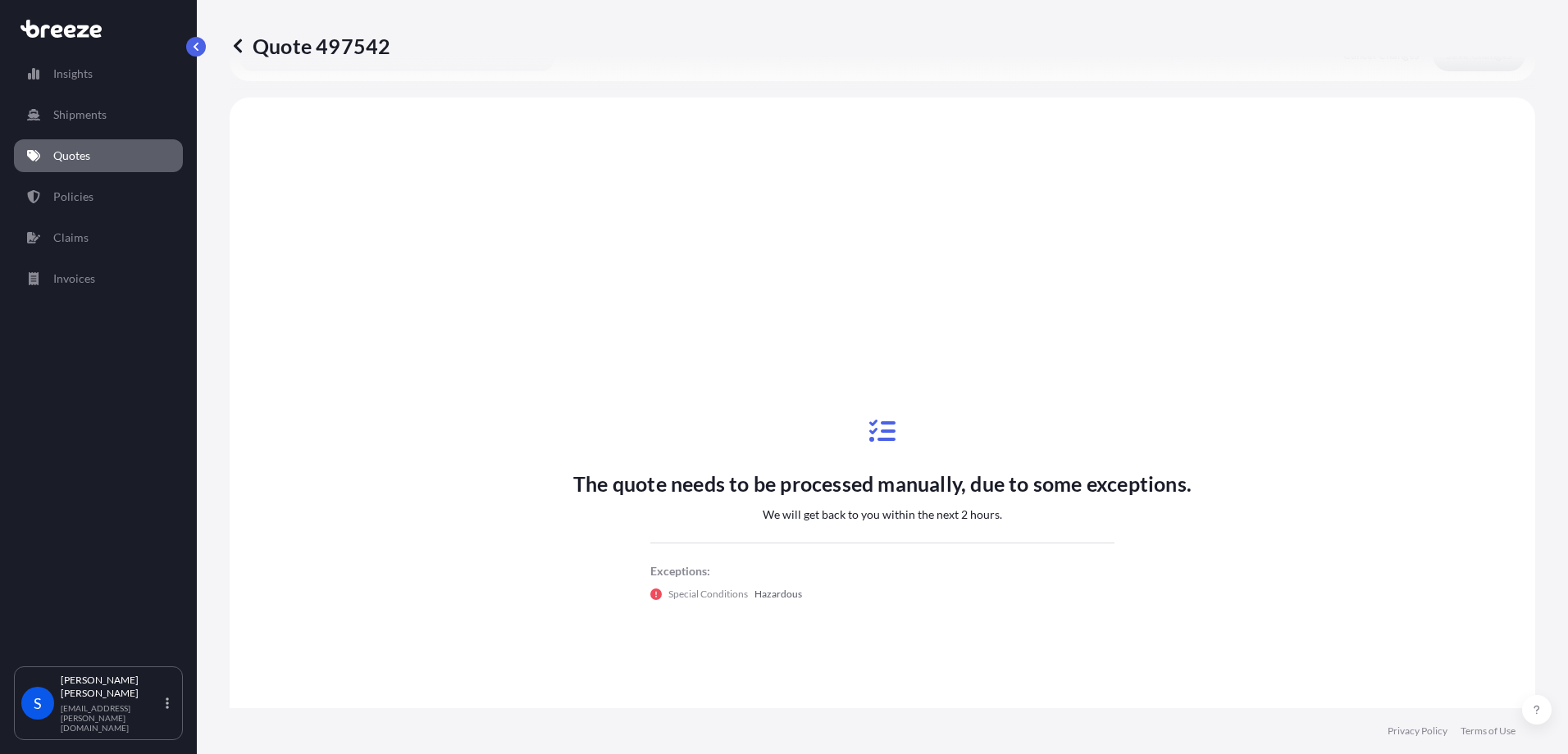
scroll to position [559, 0]
